Goal: Transaction & Acquisition: Purchase product/service

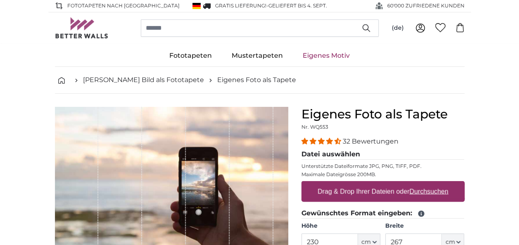
type input "230"
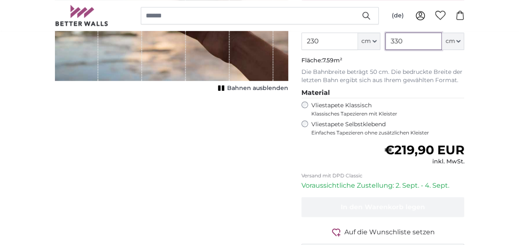
scroll to position [65, 0]
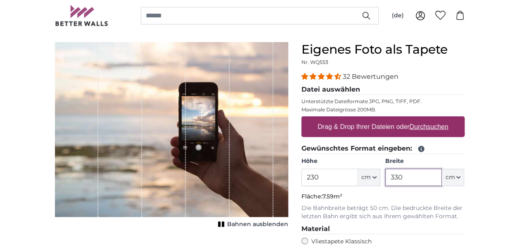
type input "330"
click at [430, 126] on u "Durchsuchen" at bounding box center [428, 126] width 39 height 7
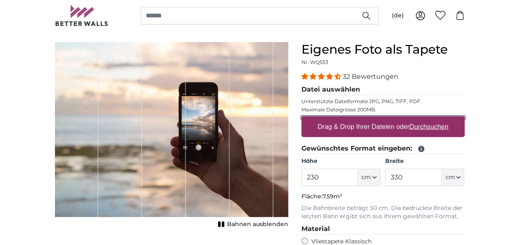
click at [430, 119] on input "Drag & Drop Ihrer Dateien oder Durchsuchen" at bounding box center [382, 117] width 163 height 2
type input "**********"
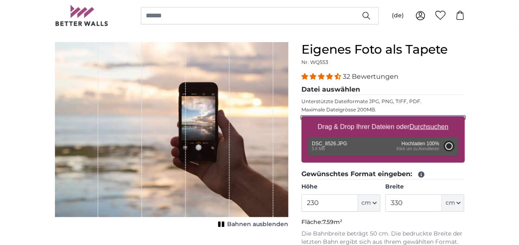
type input "200"
type input "300"
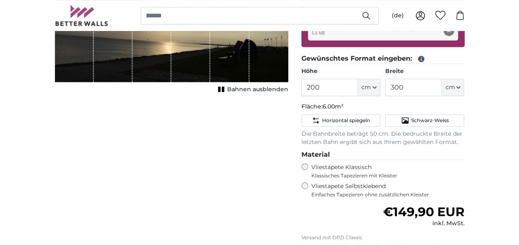
scroll to position [197, 0]
